Goal: Task Accomplishment & Management: Complete application form

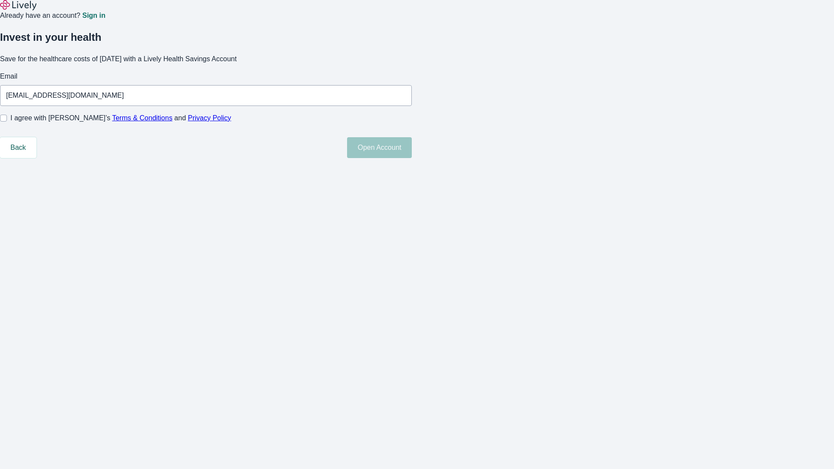
click at [7, 122] on input "I agree with Lively’s Terms & Conditions and Privacy Policy" at bounding box center [3, 118] width 7 height 7
checkbox input "true"
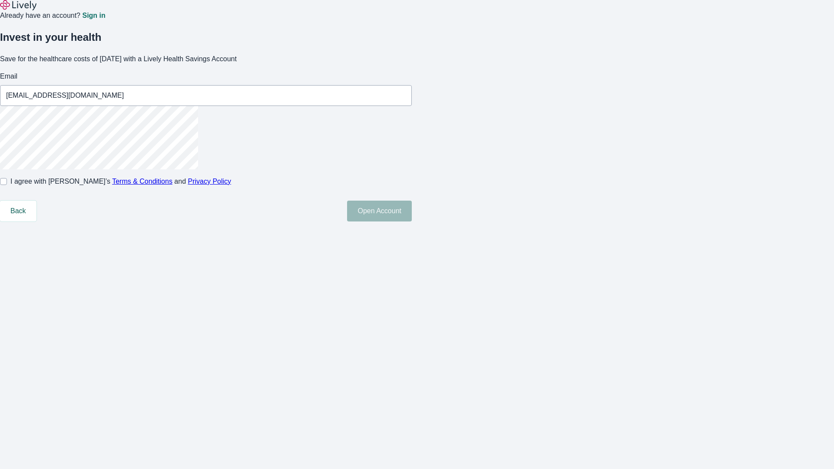
click at [412, 221] on button "Open Account" at bounding box center [379, 211] width 65 height 21
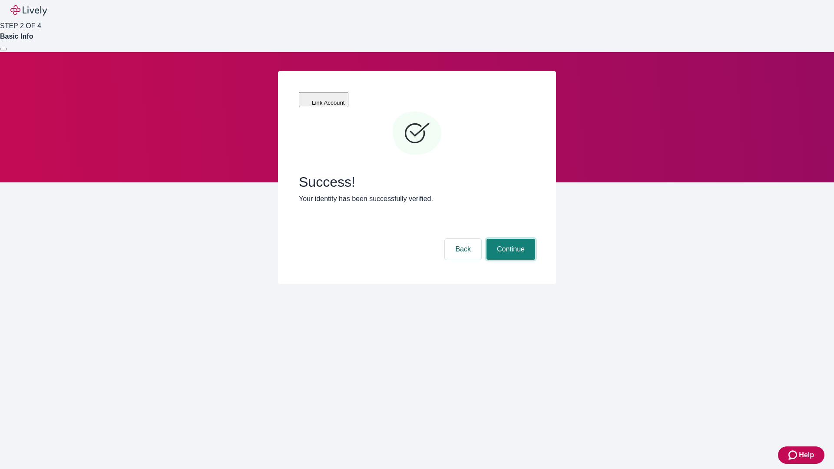
click at [509, 239] on button "Continue" at bounding box center [510, 249] width 49 height 21
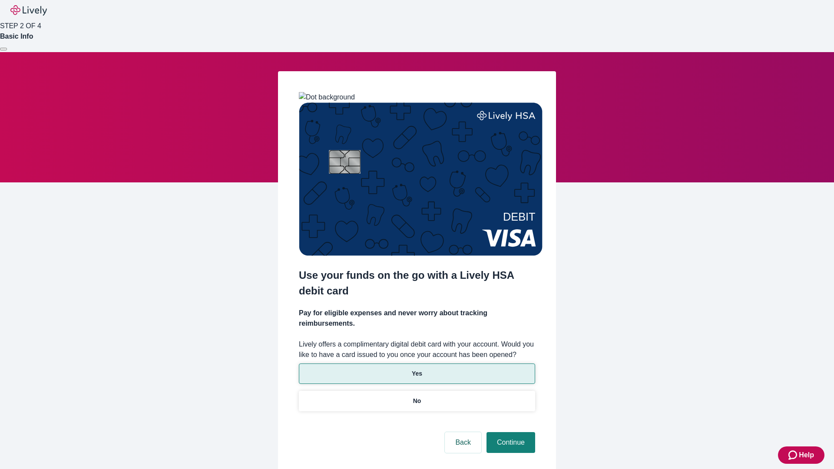
click at [416, 369] on p "Yes" at bounding box center [417, 373] width 10 height 9
click at [509, 432] on button "Continue" at bounding box center [510, 442] width 49 height 21
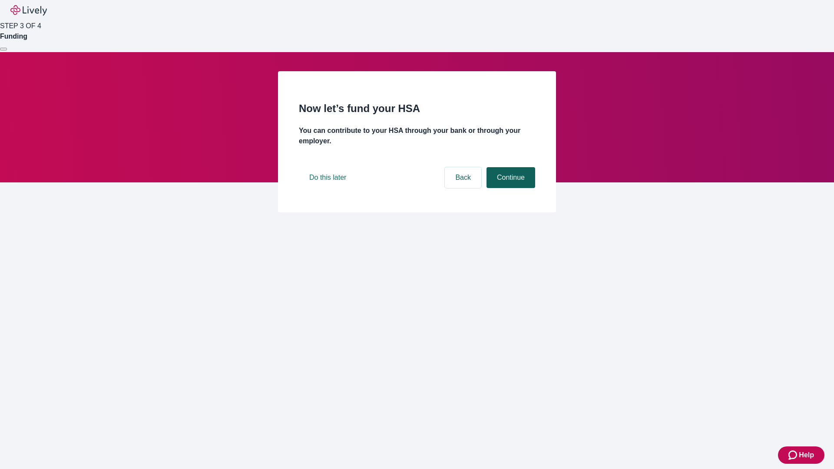
click at [509, 188] on button "Continue" at bounding box center [510, 177] width 49 height 21
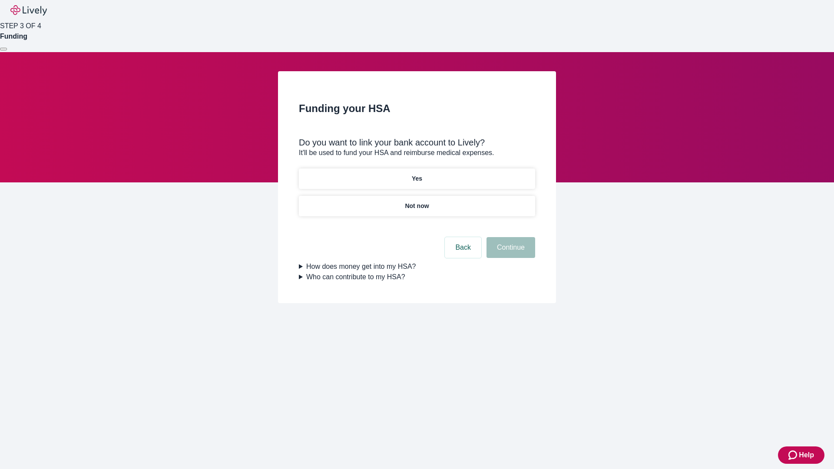
click at [416, 201] on p "Not now" at bounding box center [417, 205] width 24 height 9
click at [509, 253] on button "Continue" at bounding box center [510, 247] width 49 height 21
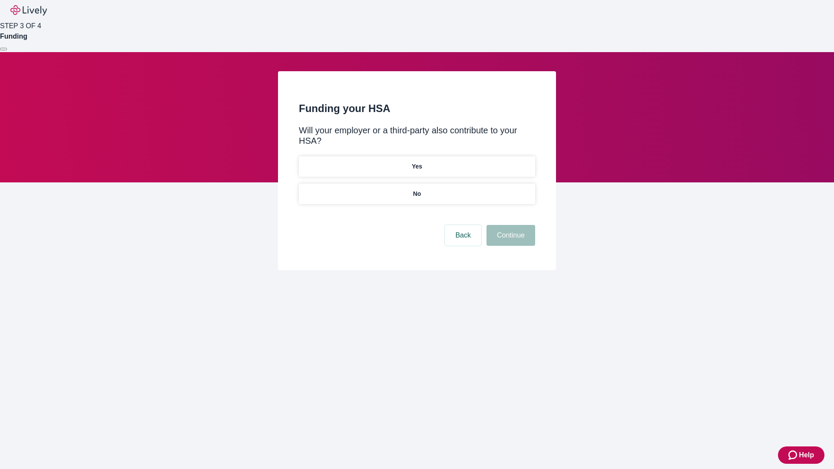
click at [416, 189] on p "No" at bounding box center [417, 193] width 8 height 9
click at [509, 225] on button "Continue" at bounding box center [510, 235] width 49 height 21
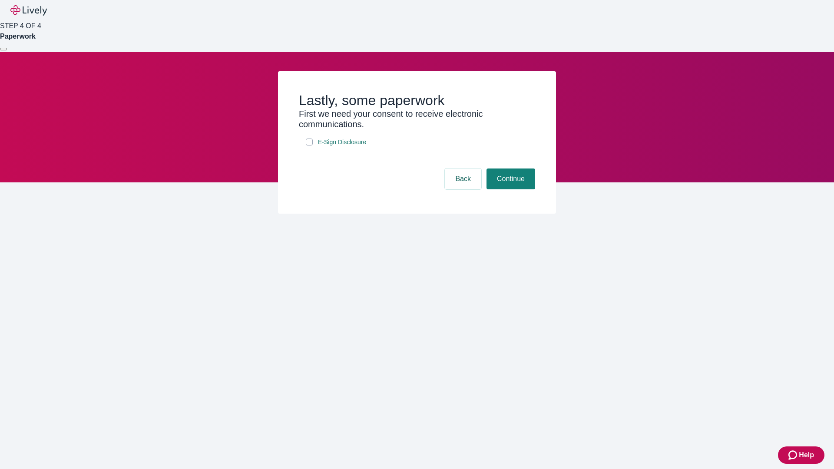
click at [309, 145] on input "E-Sign Disclosure" at bounding box center [309, 141] width 7 height 7
checkbox input "true"
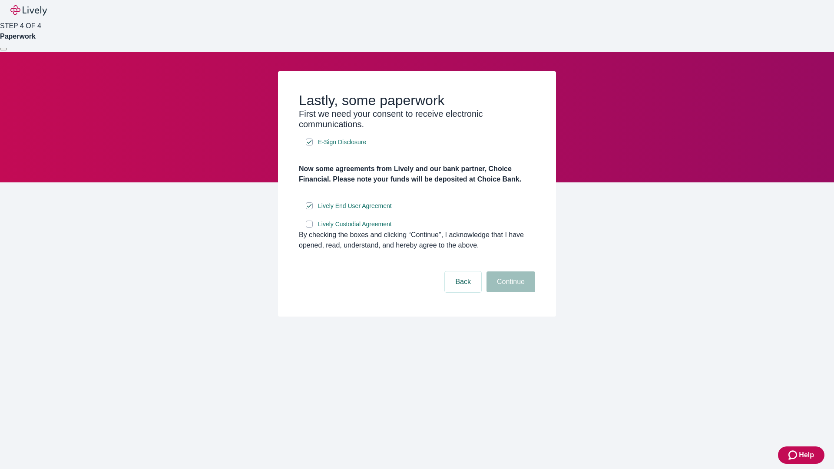
click at [309, 227] on input "Lively Custodial Agreement" at bounding box center [309, 224] width 7 height 7
checkbox input "true"
click at [509, 292] on button "Continue" at bounding box center [510, 281] width 49 height 21
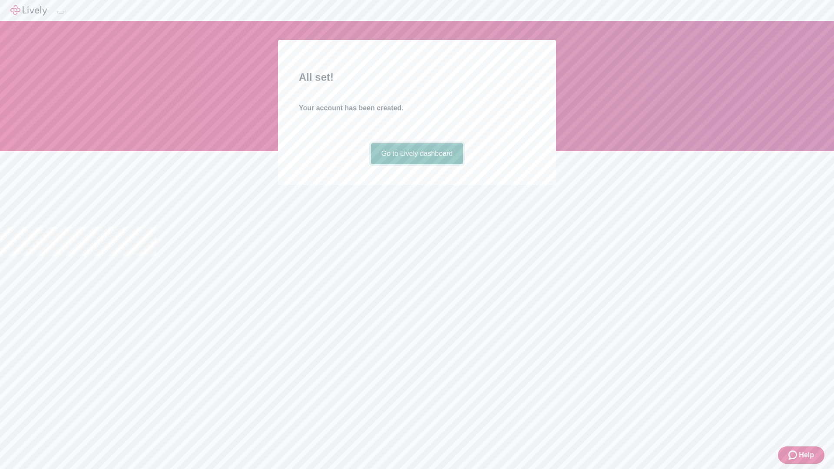
click at [416, 164] on link "Go to Lively dashboard" at bounding box center [417, 153] width 92 height 21
